Goal: Information Seeking & Learning: Learn about a topic

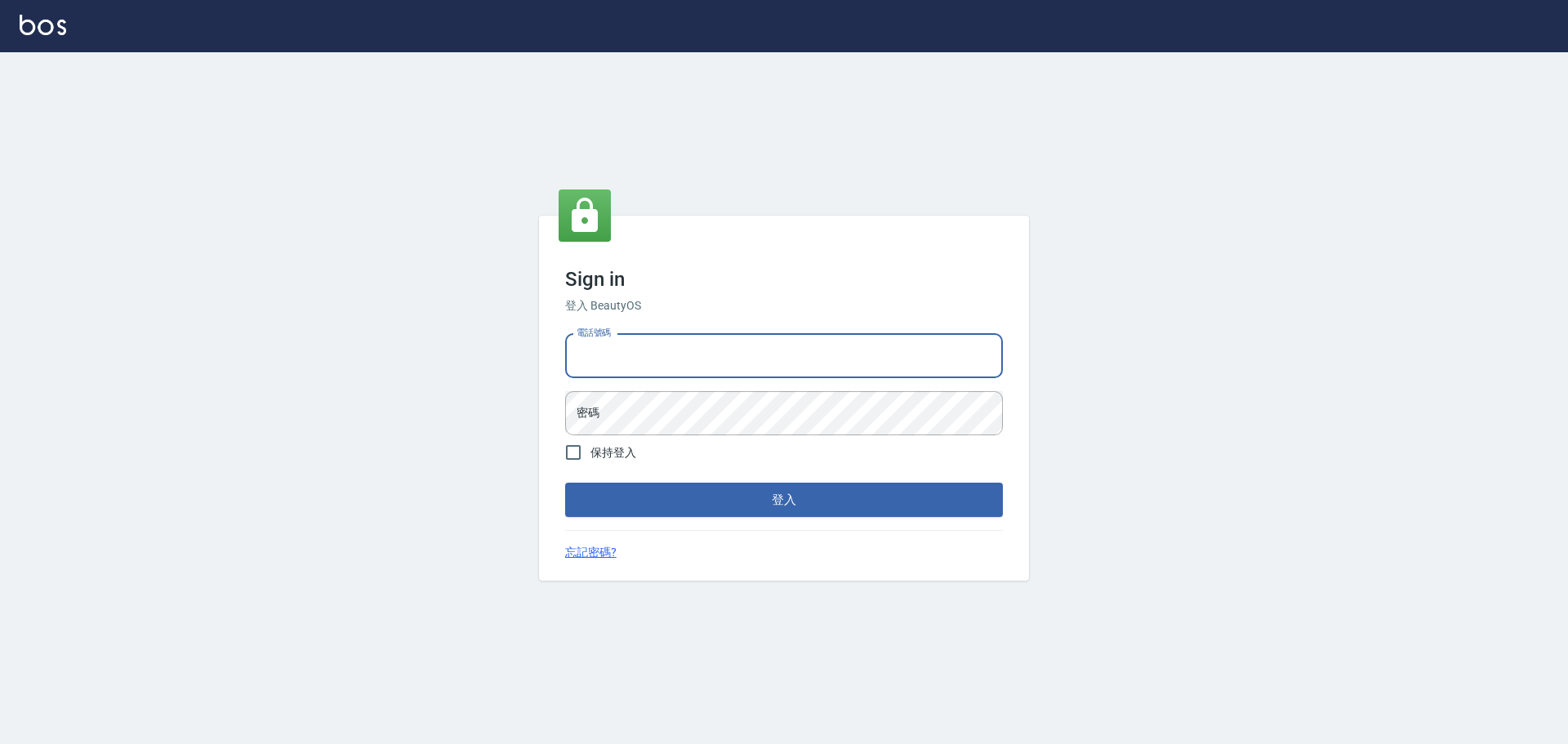
click at [705, 340] on input "電話號碼" at bounding box center [783, 356] width 437 height 44
type input "0903519443"
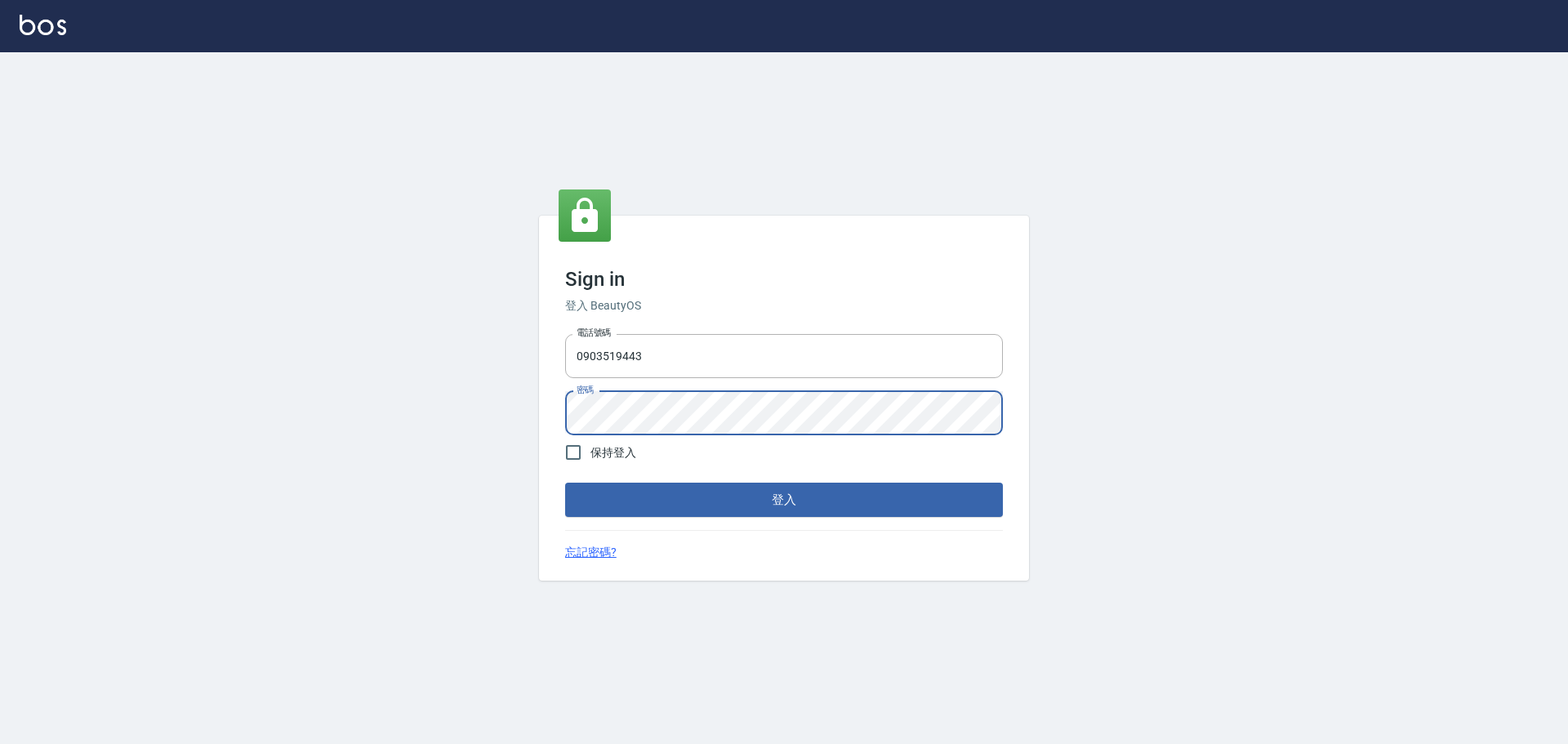
click at [565, 483] on button "登入" at bounding box center [783, 500] width 437 height 34
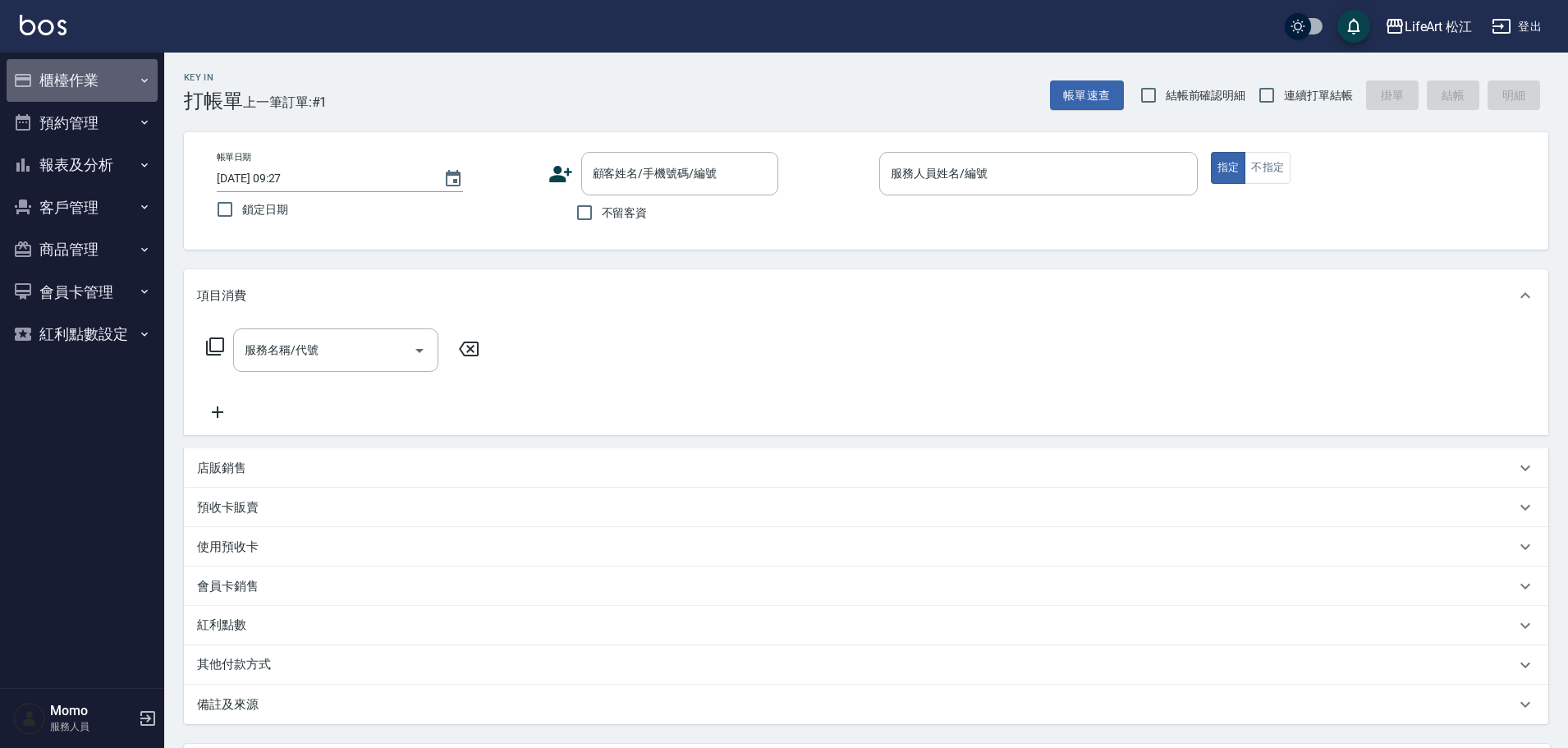
click at [107, 78] on button "櫃檯作業" at bounding box center [81, 81] width 151 height 43
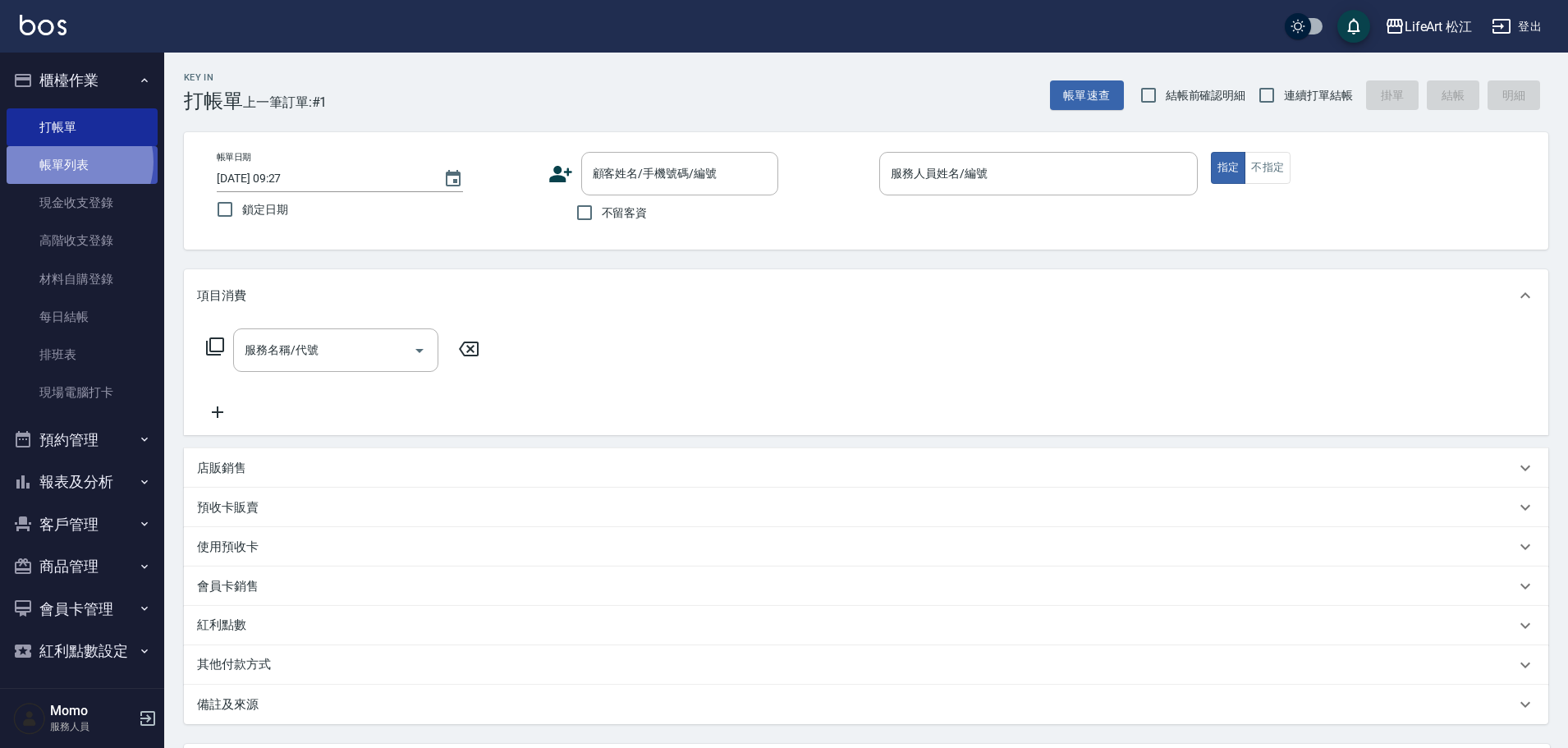
click at [72, 162] on link "帳單列表" at bounding box center [81, 165] width 151 height 38
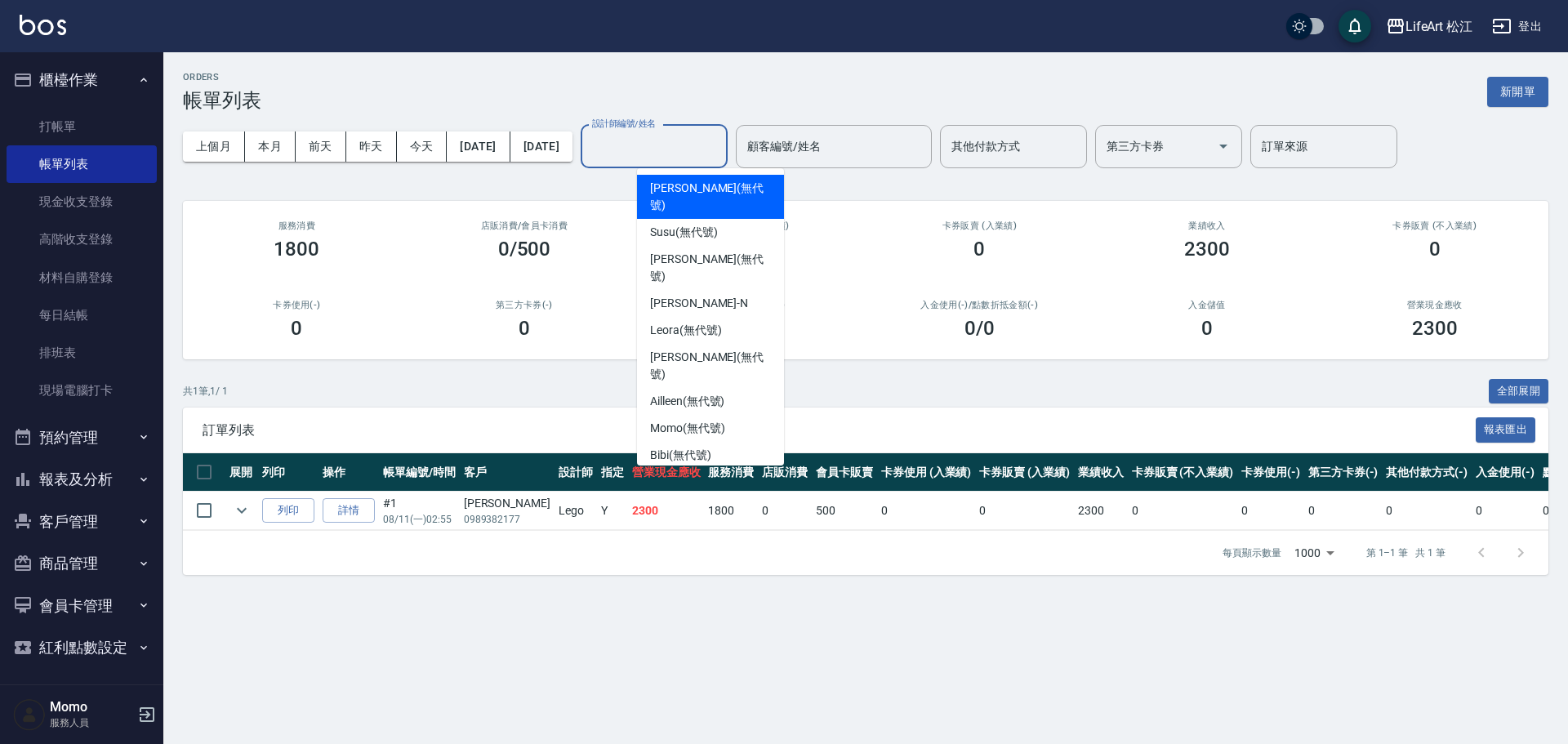
click at [720, 140] on input "設計師編號/姓名" at bounding box center [654, 146] width 132 height 29
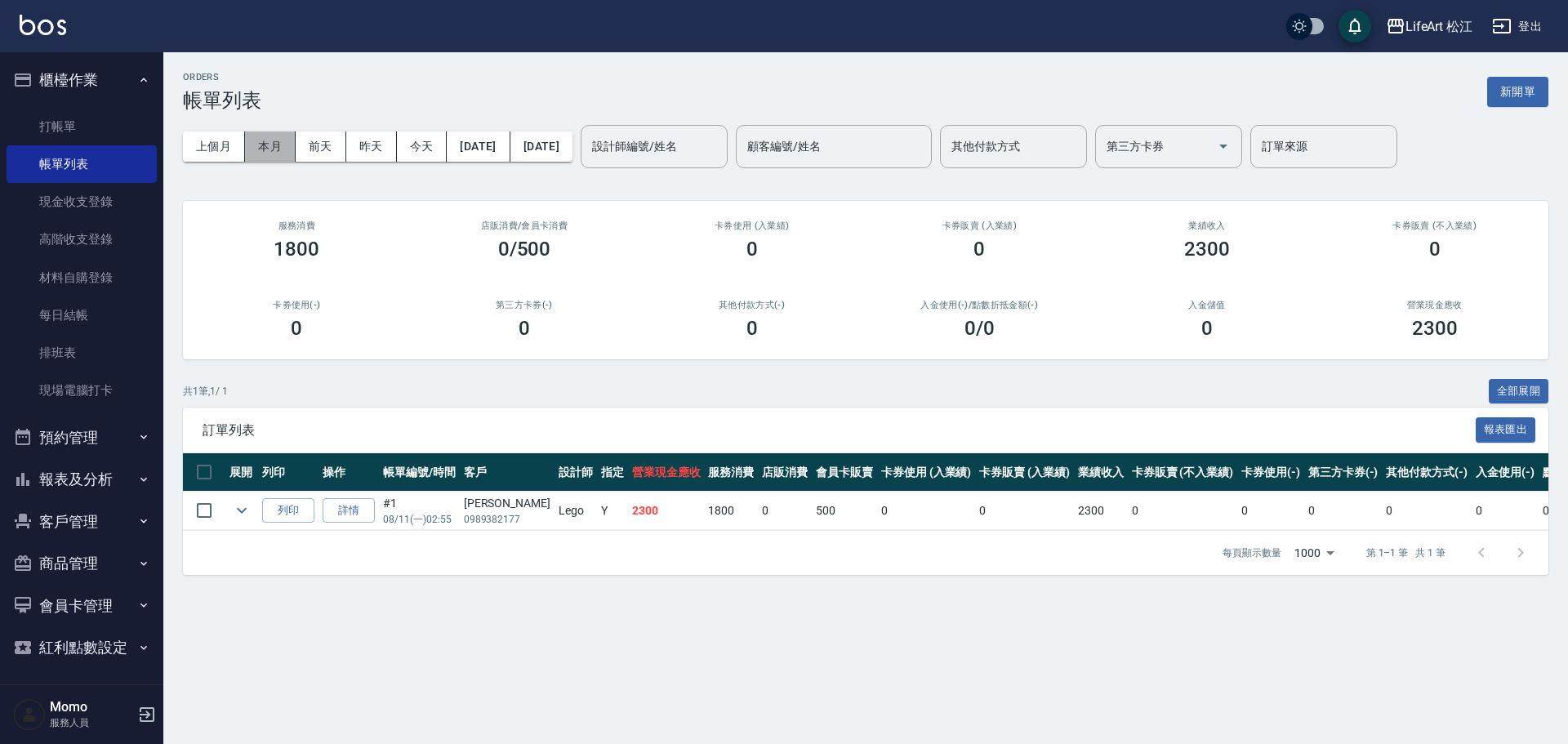
click at [261, 141] on button "本月" at bounding box center [270, 147] width 51 height 30
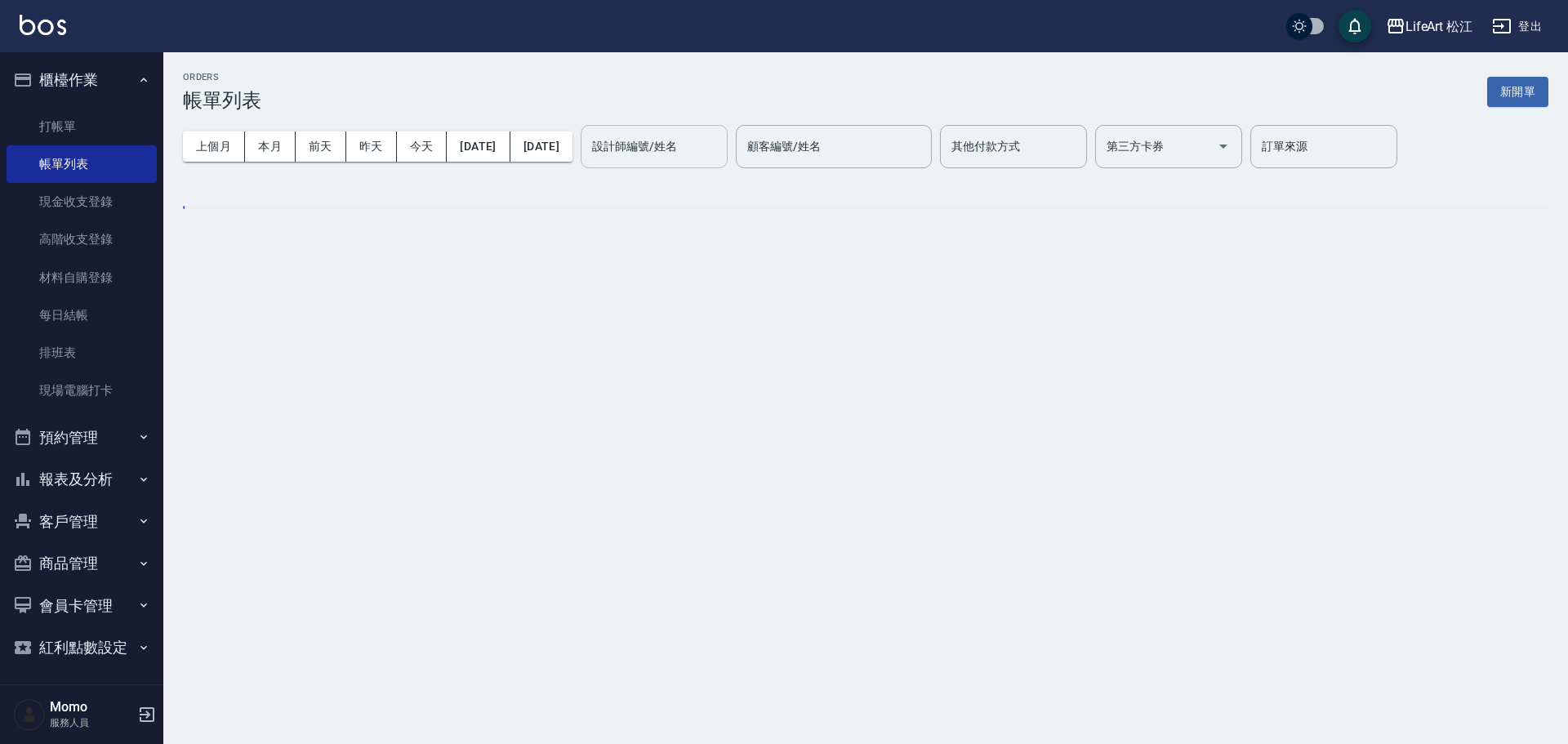
click at [719, 150] on div "設計師編號/姓名 設計師編號/姓名" at bounding box center [654, 146] width 147 height 44
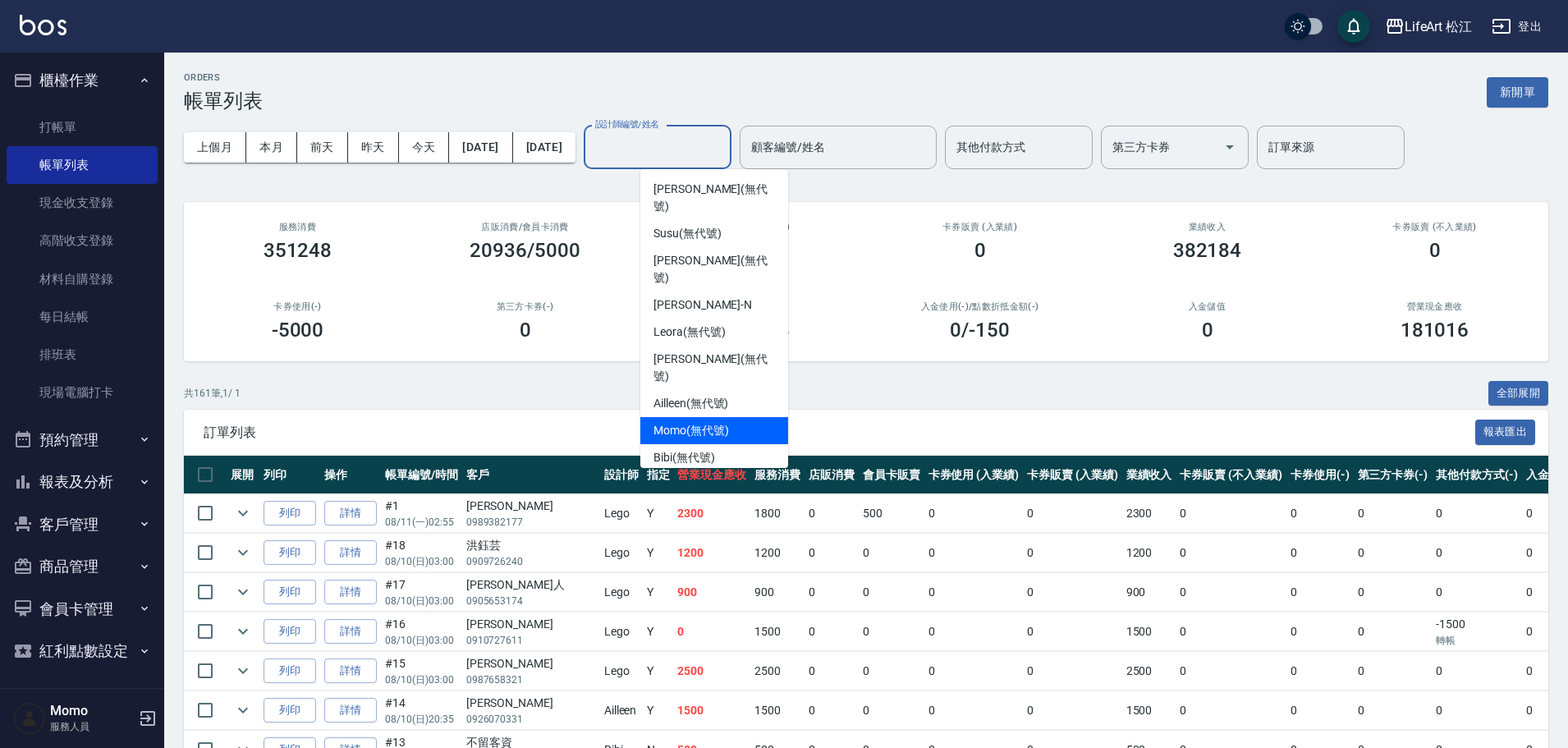
click at [692, 422] on span "Momo (無代號)" at bounding box center [691, 430] width 75 height 17
type input "Momo(無代號)"
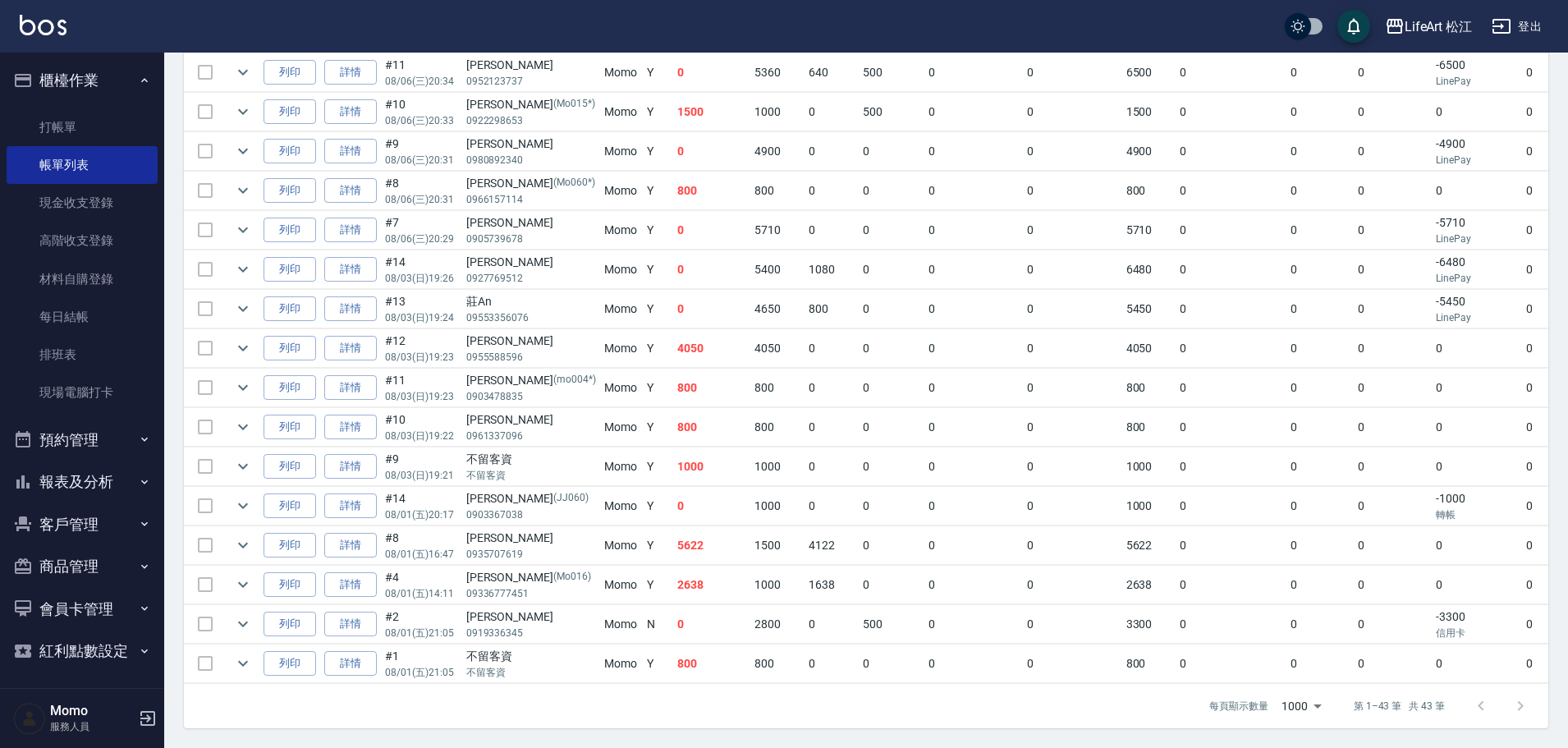
scroll to position [1517, 0]
click at [244, 615] on icon "expand row" at bounding box center [243, 624] width 20 height 20
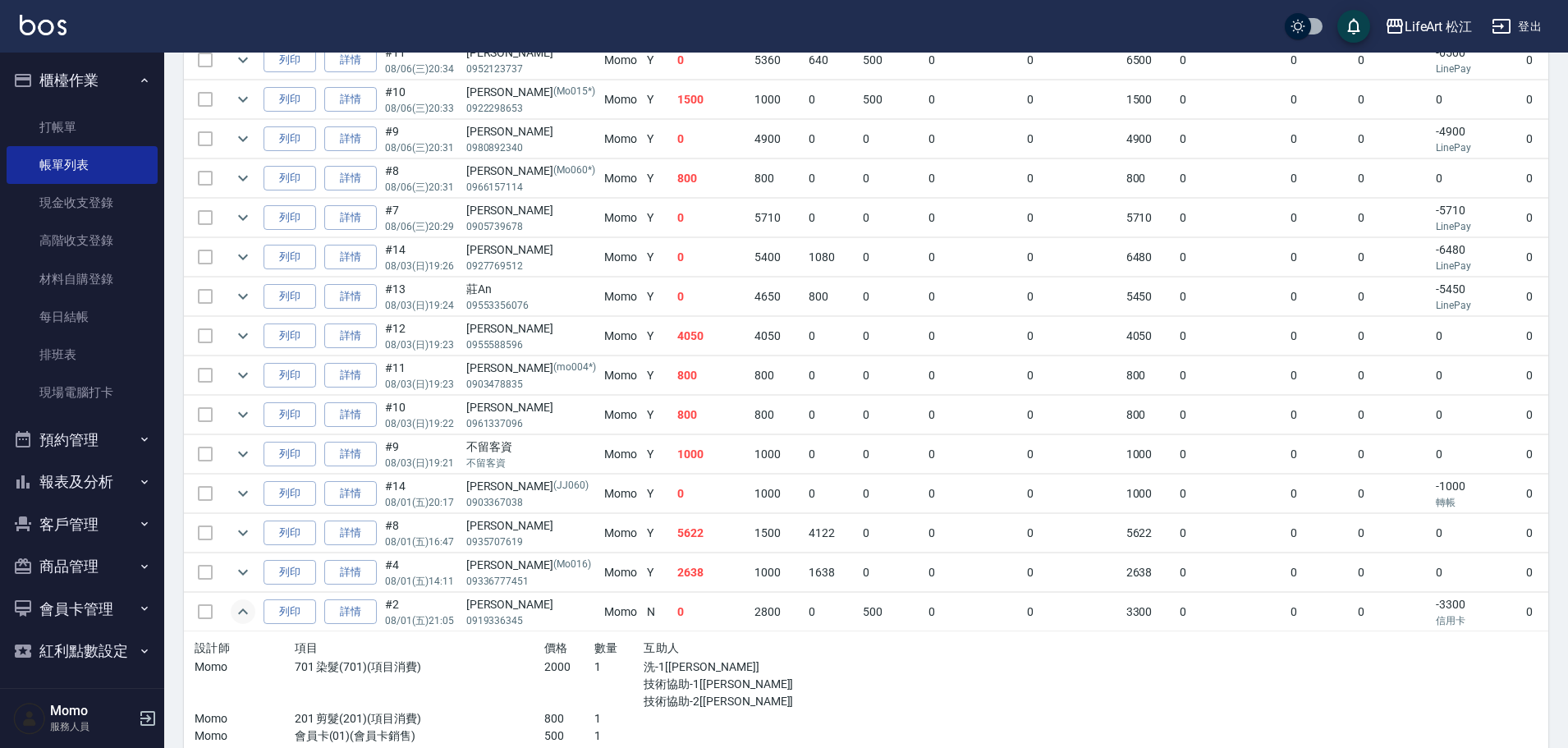
click at [243, 615] on icon "expand row" at bounding box center [243, 612] width 20 height 20
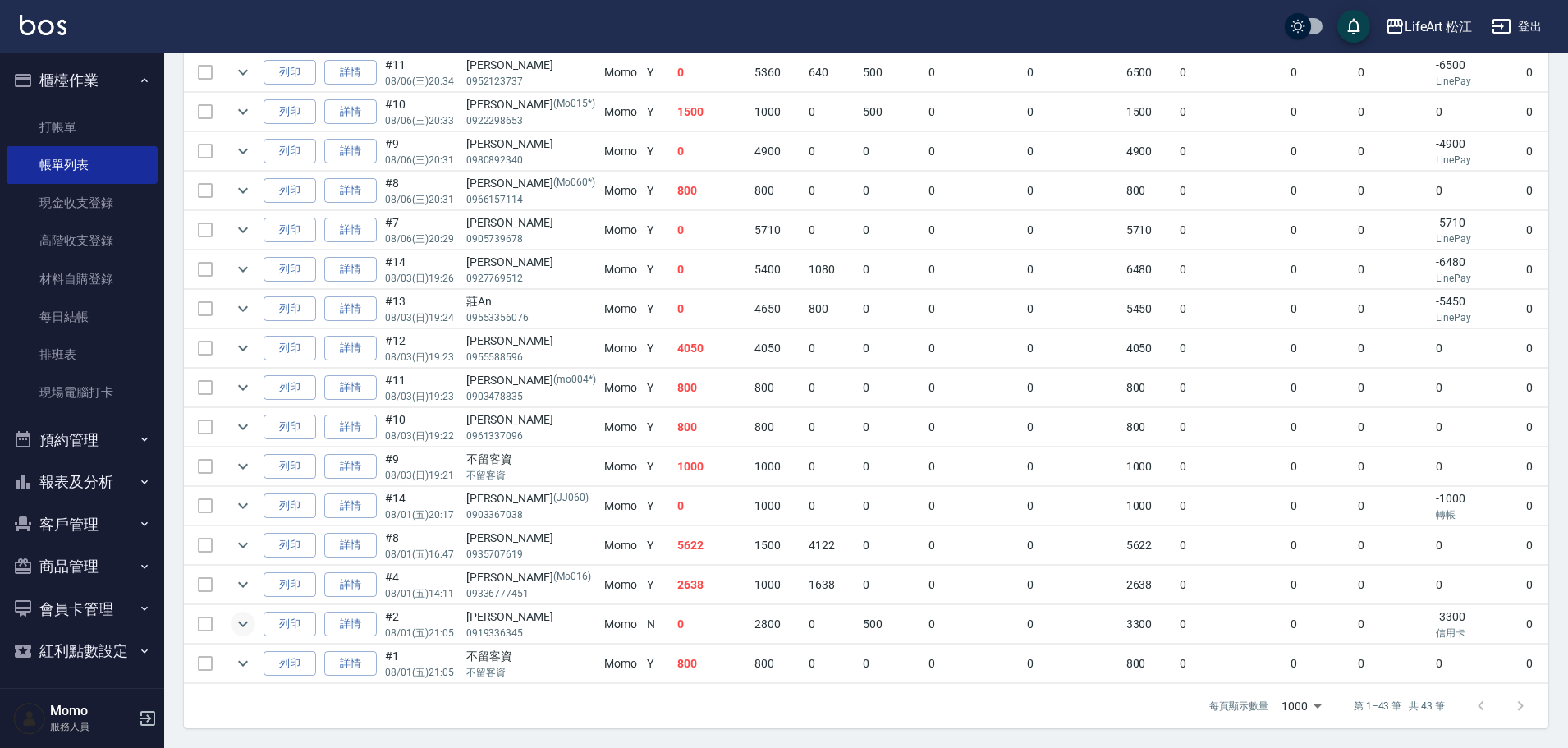
click at [97, 474] on button "報表及分析" at bounding box center [81, 482] width 151 height 43
click at [83, 666] on link "全店業績分析表" at bounding box center [81, 681] width 151 height 38
